Goal: Transaction & Acquisition: Purchase product/service

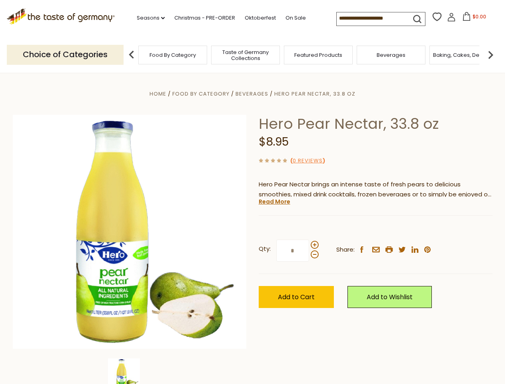
click at [253, 192] on div "Home Food By Category [GEOGRAPHIC_DATA] Hero Pear Nectar, 33.8 oz Hero Pear Nec…" at bounding box center [253, 243] width 492 height 308
click at [148, 18] on link "Seasons dropdown_arrow" at bounding box center [151, 18] width 28 height 9
click at [473, 19] on span "$0.00" at bounding box center [480, 16] width 14 height 7
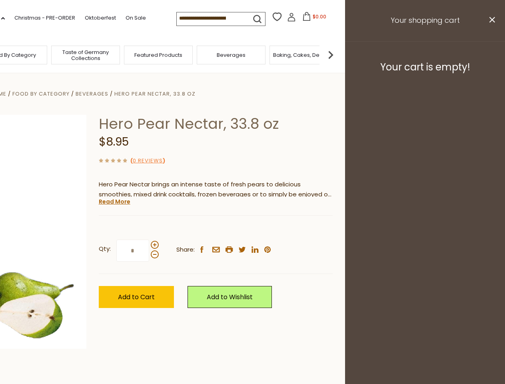
click at [68, 54] on div "All Seasons Recipes Game Day [DATE] [DATE] [DATE][PERSON_NAME] [DATE] Springfes…" at bounding box center [22, 187] width 91 height 339
click at [339, 54] on img at bounding box center [331, 55] width 16 height 16
click at [253, 229] on div "Home Food By Category [GEOGRAPHIC_DATA] Hero Pear Nectar, 33.8 oz Hero Pear Nec…" at bounding box center [93, 243] width 492 height 308
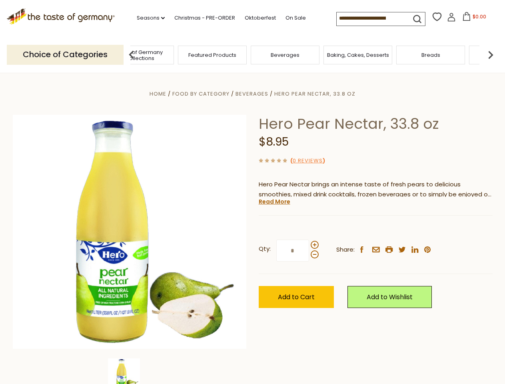
click at [130, 371] on img at bounding box center [124, 375] width 32 height 32
click at [274, 202] on link "Read More" at bounding box center [275, 202] width 32 height 8
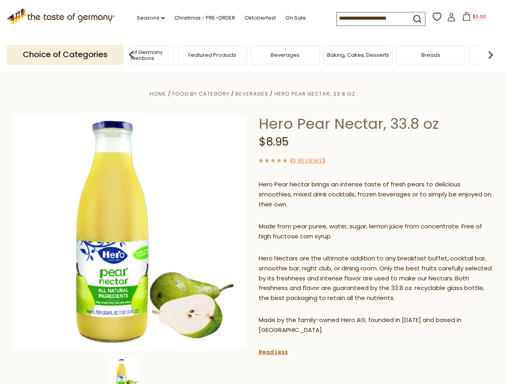
click at [315, 254] on p "Hero Nectars are the ultimate addition to any breakfast buffet, cocktail bar, s…" at bounding box center [376, 279] width 234 height 50
